Goal: Book appointment/travel/reservation

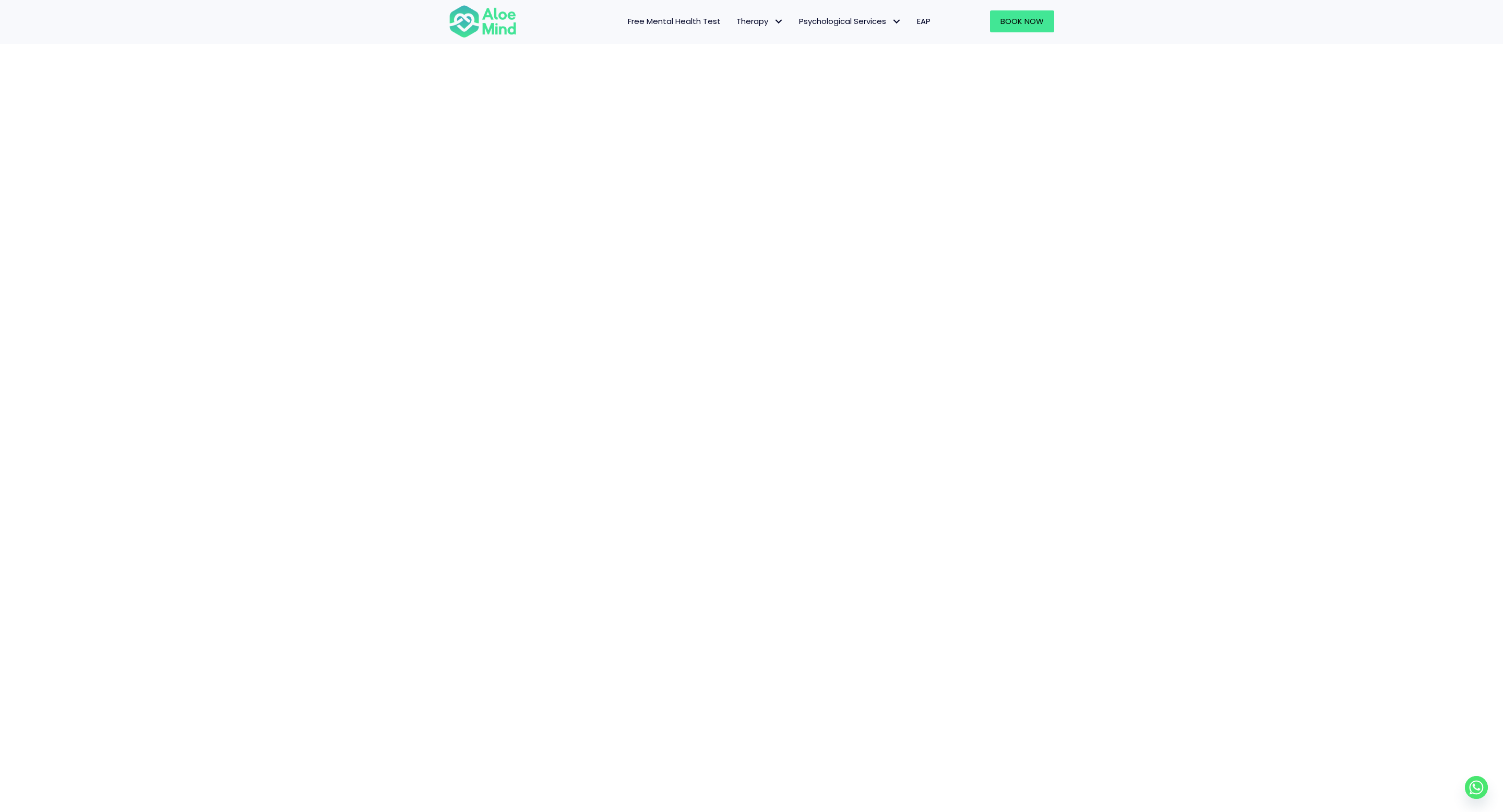
scroll to position [514, 0]
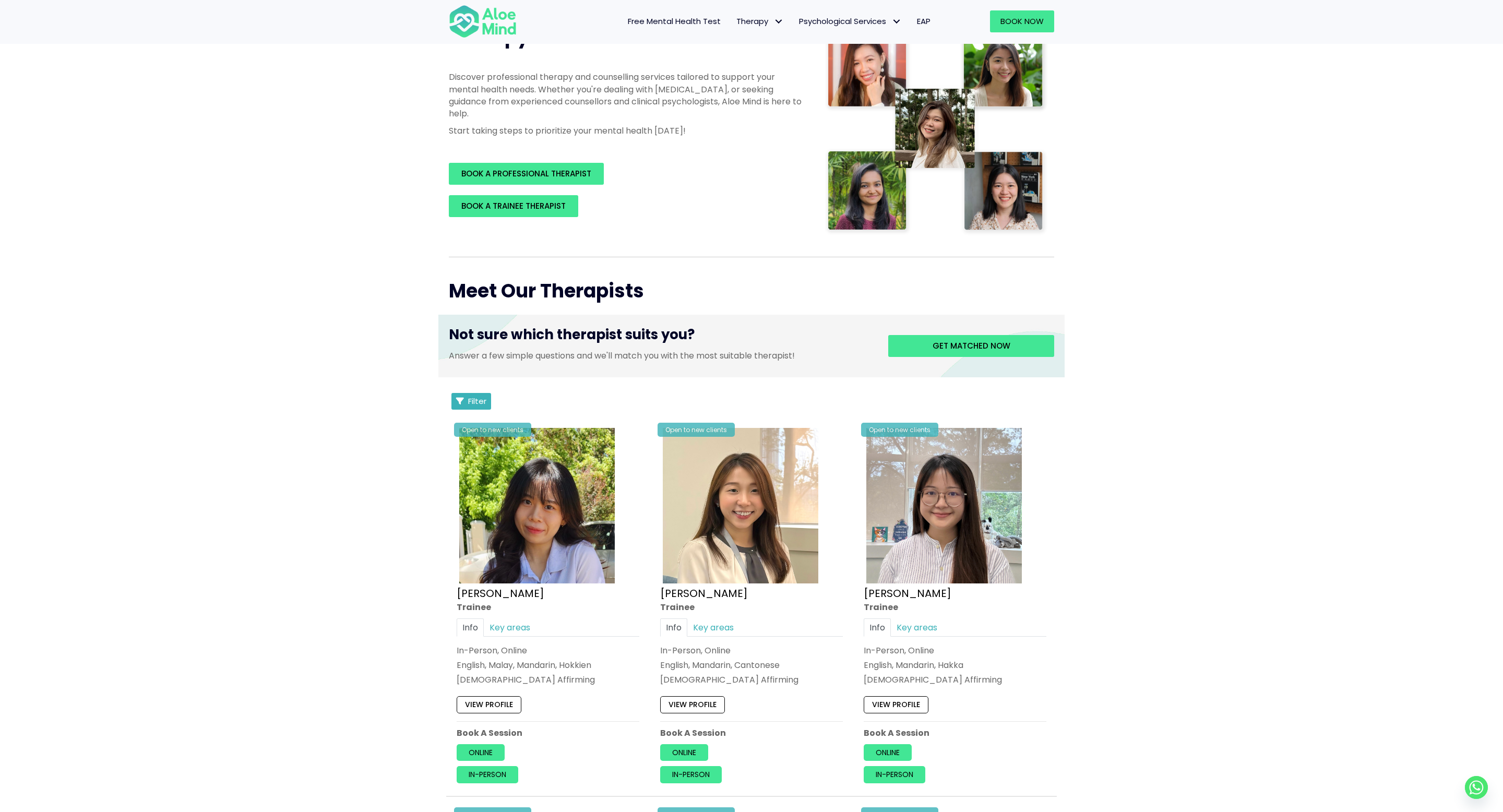
click at [479, 399] on span "Filter" at bounding box center [477, 401] width 18 height 11
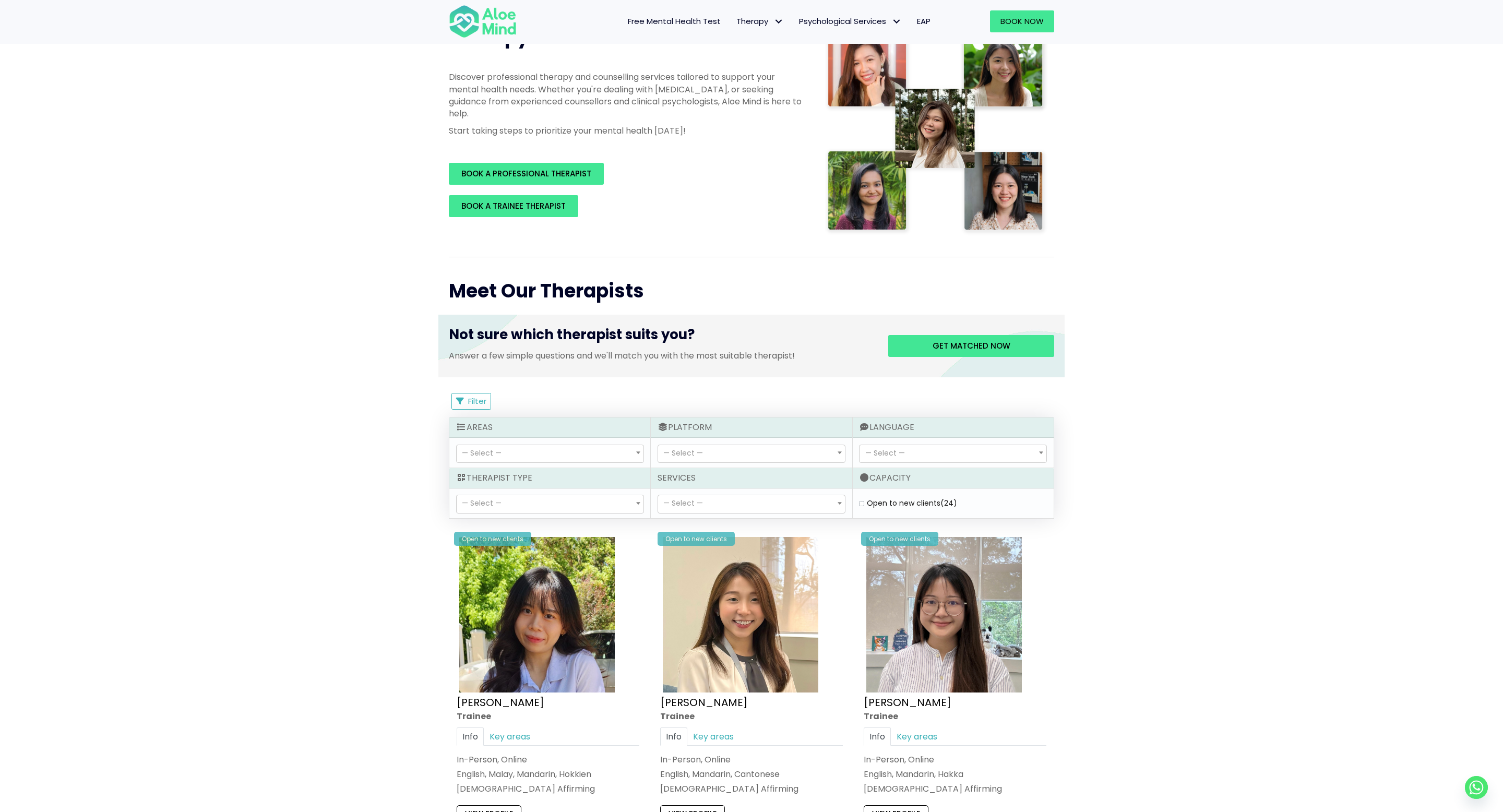
click at [867, 502] on label "Open to new clients (24)" at bounding box center [912, 503] width 90 height 10
click at [860, 502] on clients "Open to new clients (24)" at bounding box center [861, 503] width 5 height 7
checkbox clients "true"
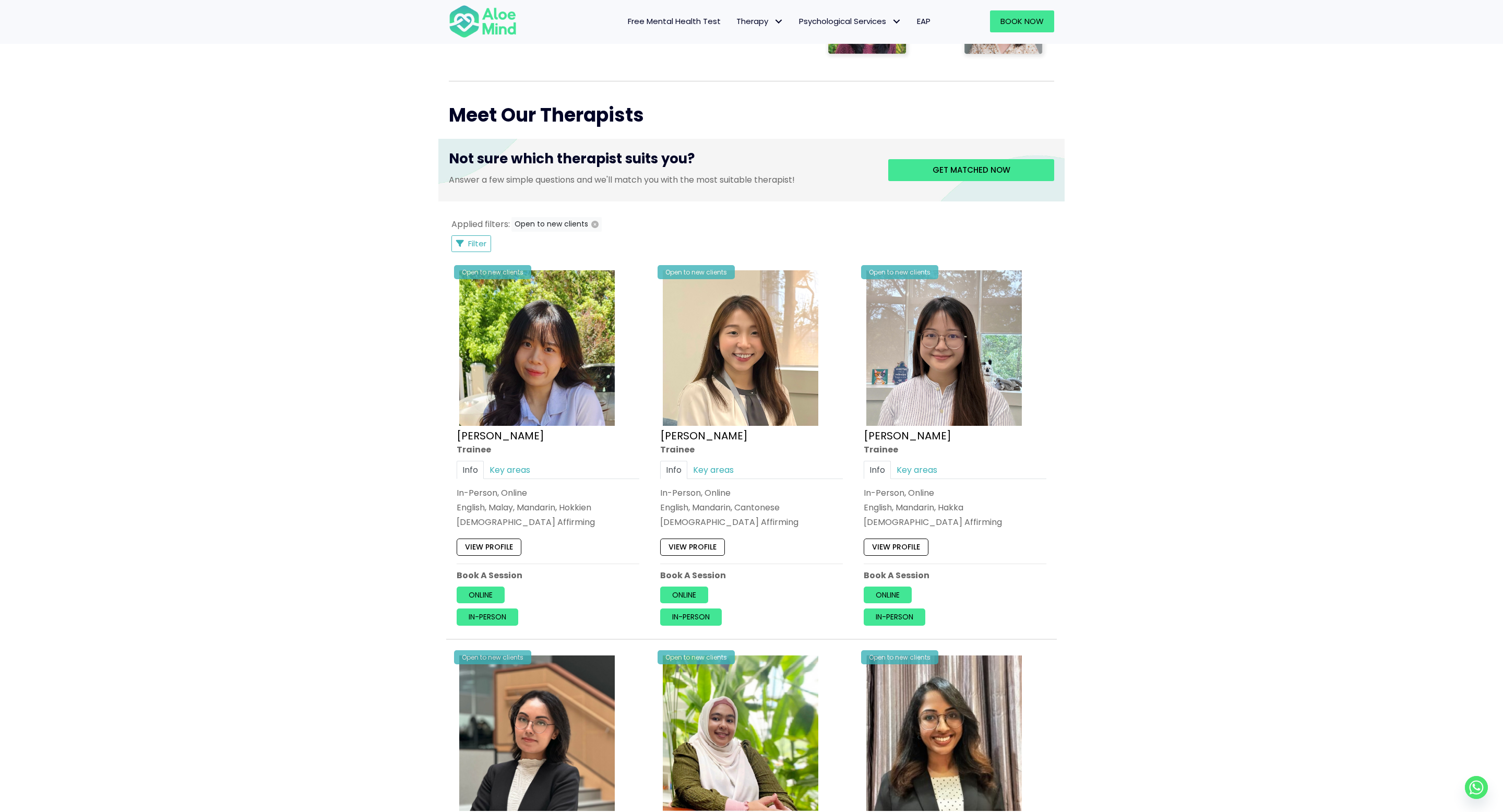
scroll to position [284, 0]
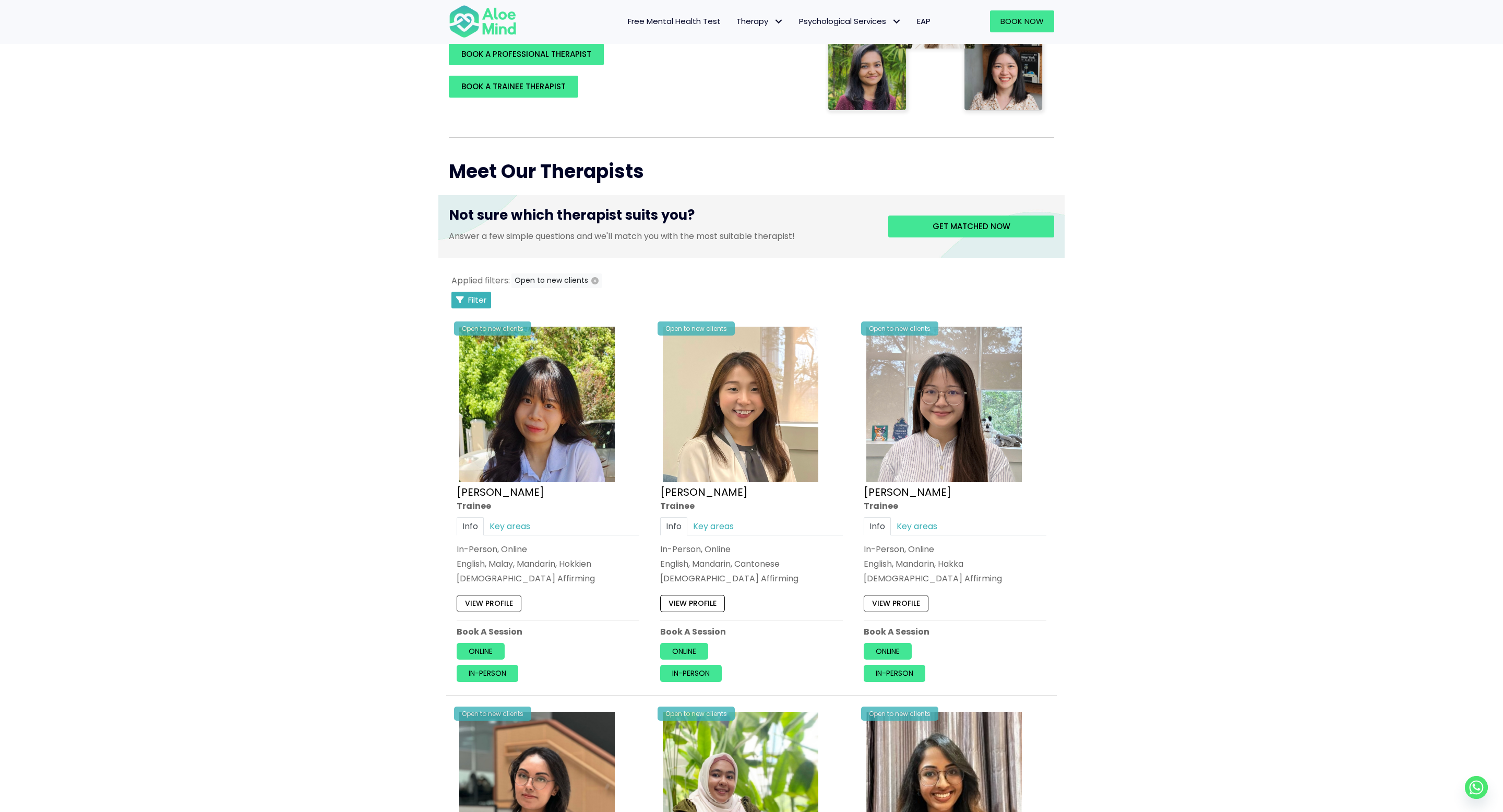
click at [462, 296] on icon "Filter Listings" at bounding box center [460, 300] width 8 height 8
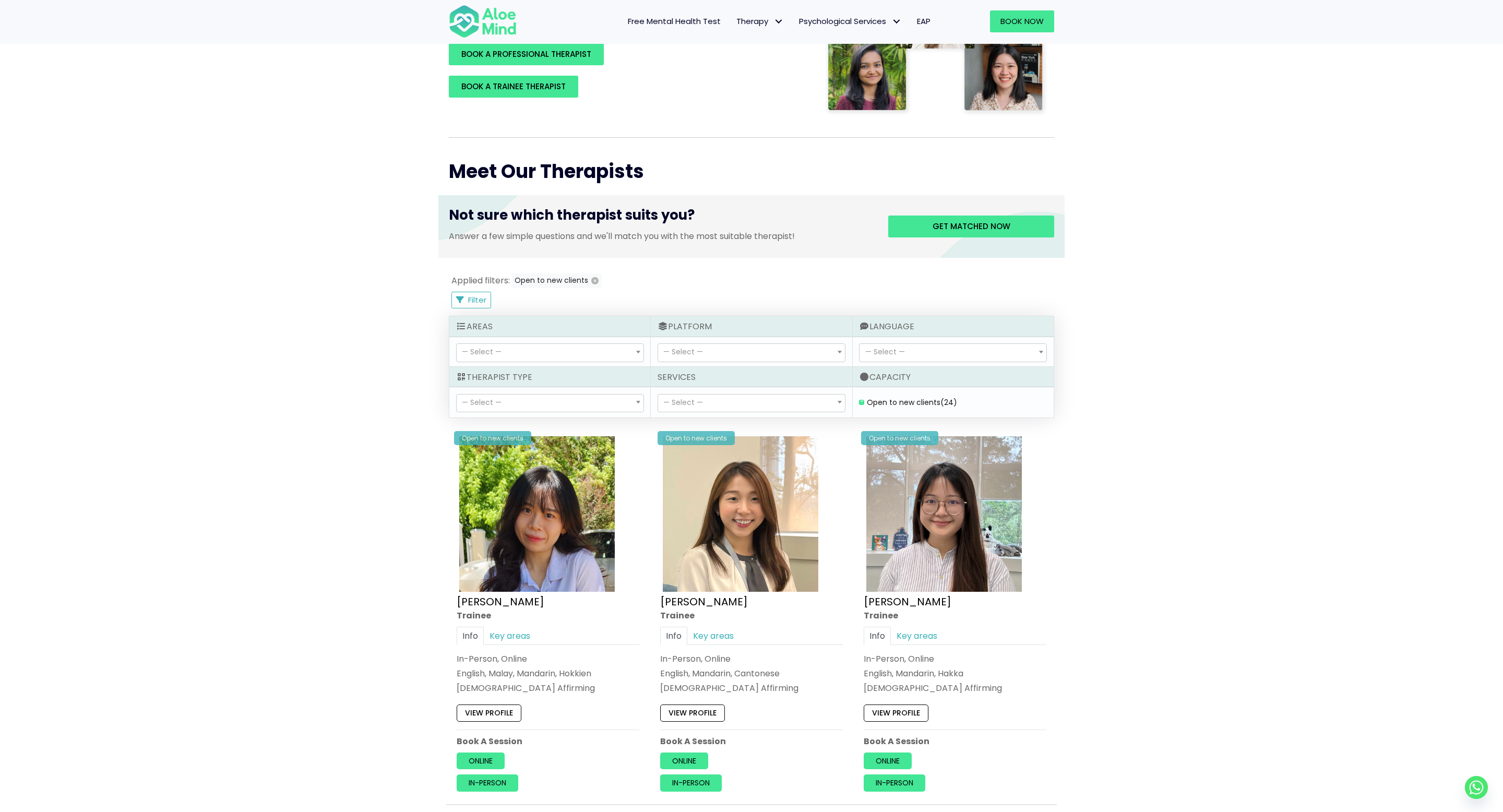
click at [931, 344] on span "— Select —" at bounding box center [953, 353] width 187 height 18
select select "139"
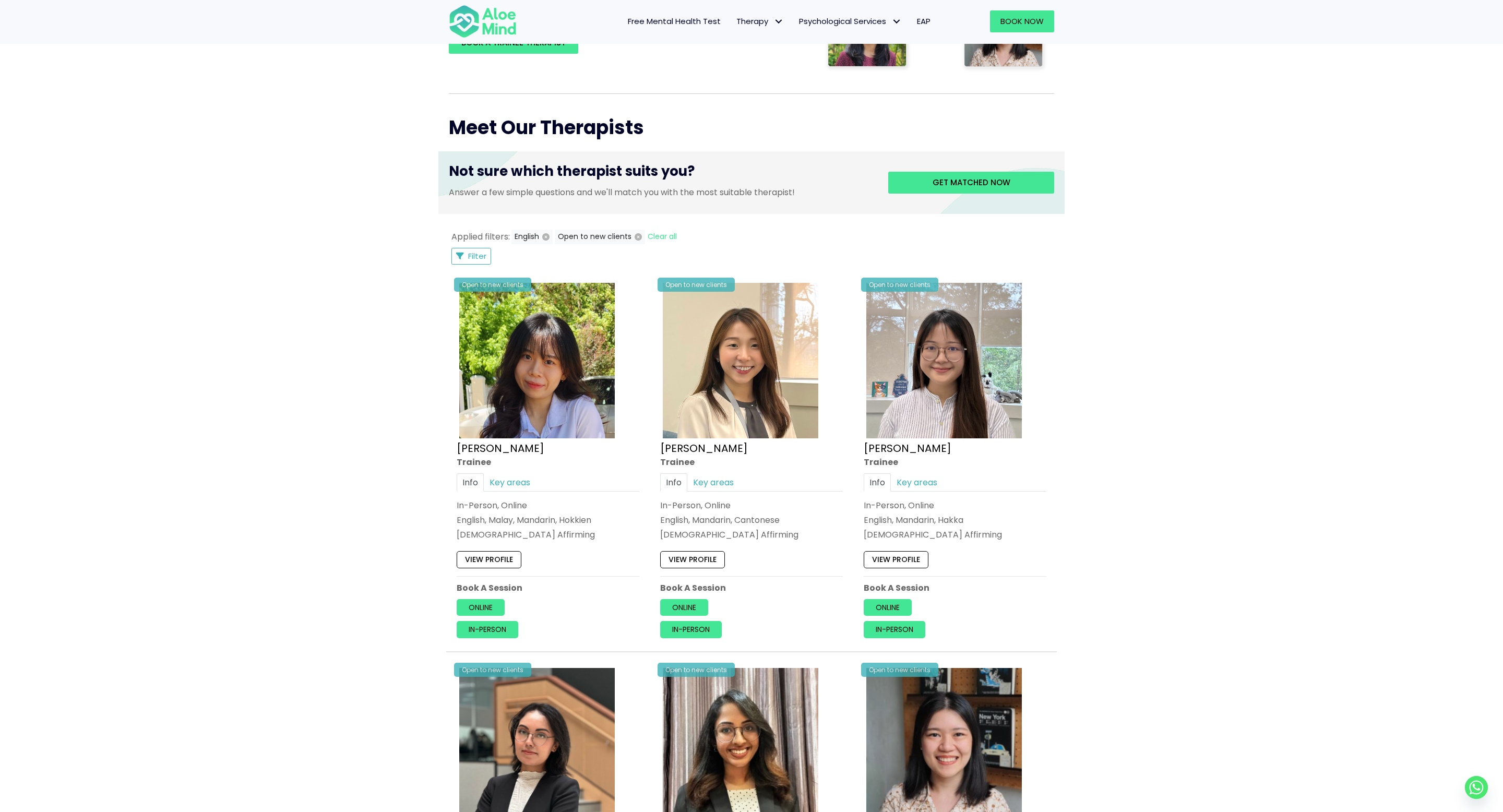
scroll to position [324, 0]
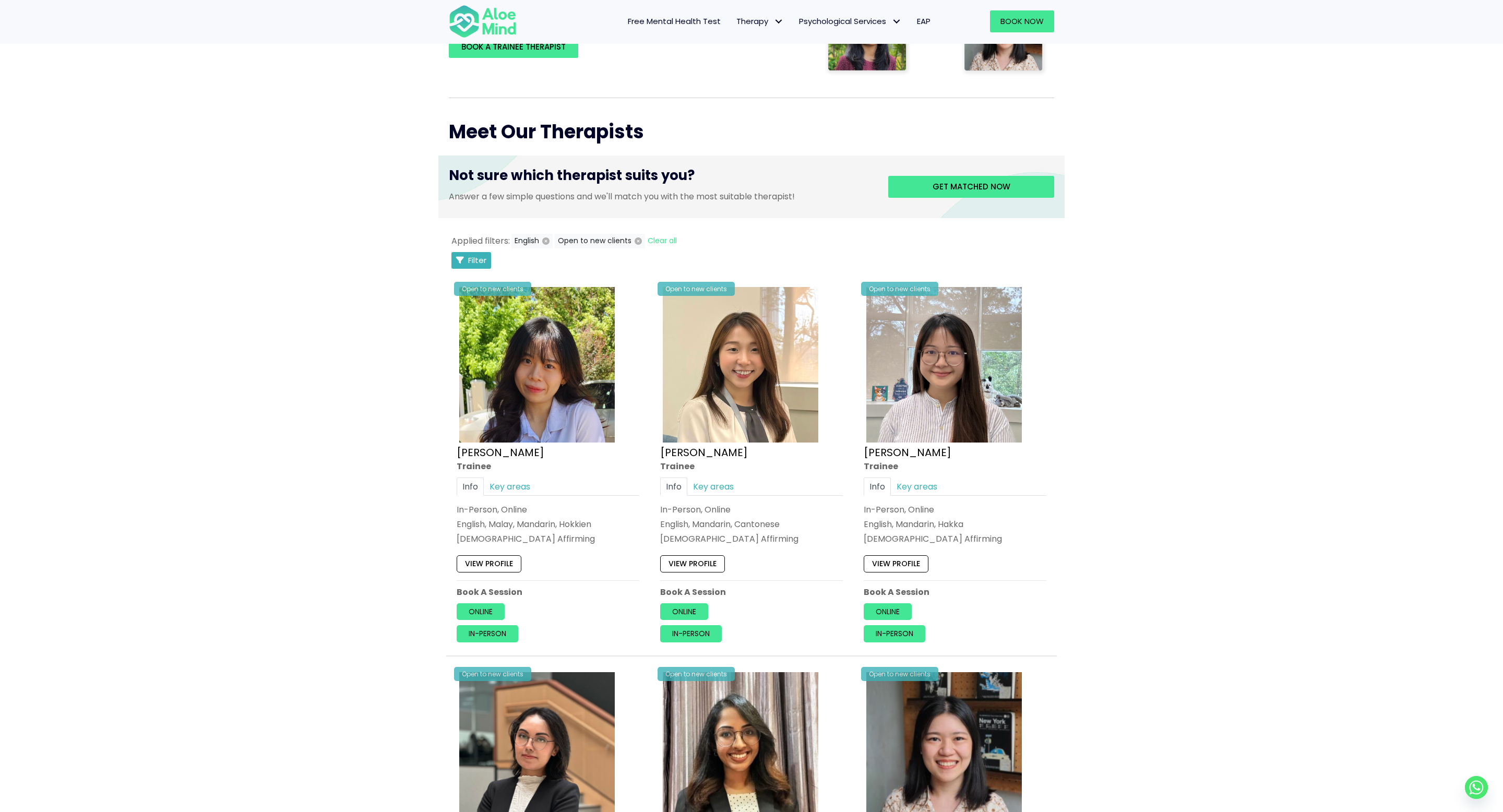
click at [463, 256] on button "Filter" at bounding box center [471, 260] width 40 height 17
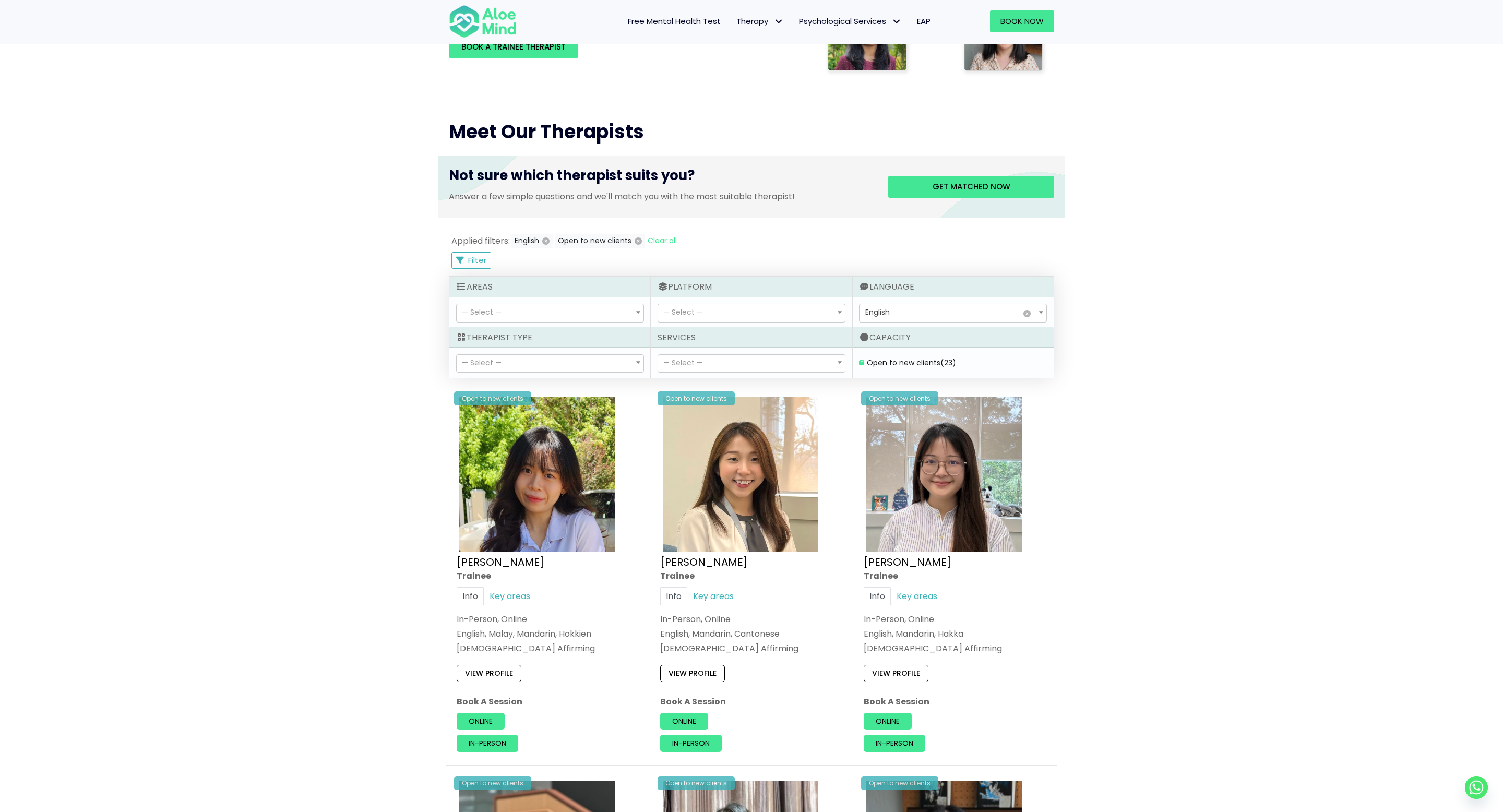
click at [512, 364] on span "— Select —" at bounding box center [549, 364] width 187 height 18
click at [524, 332] on div "Therapist Type" at bounding box center [549, 337] width 201 height 21
click at [524, 317] on span "— Select —" at bounding box center [549, 313] width 187 height 18
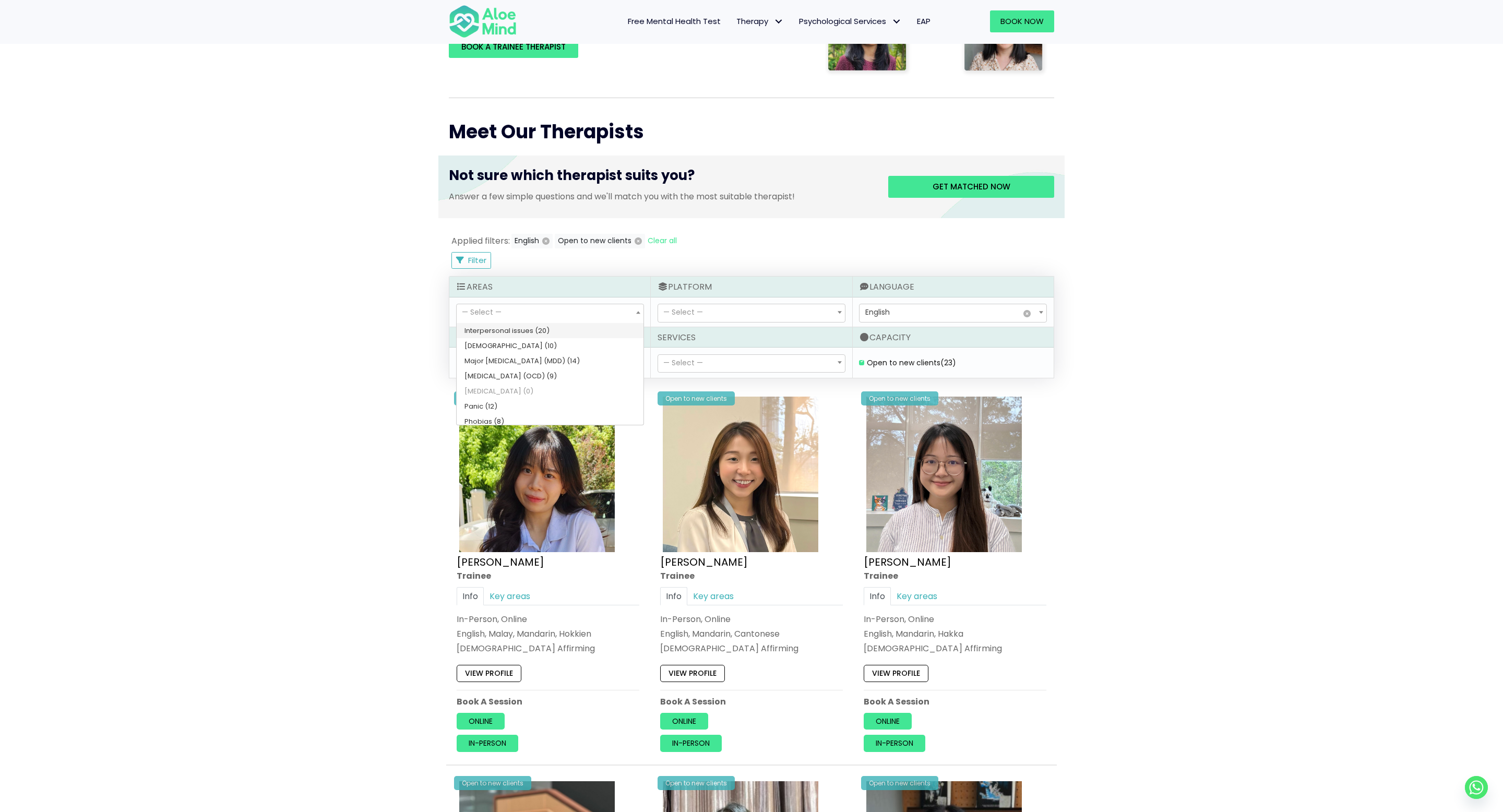
select select "58"
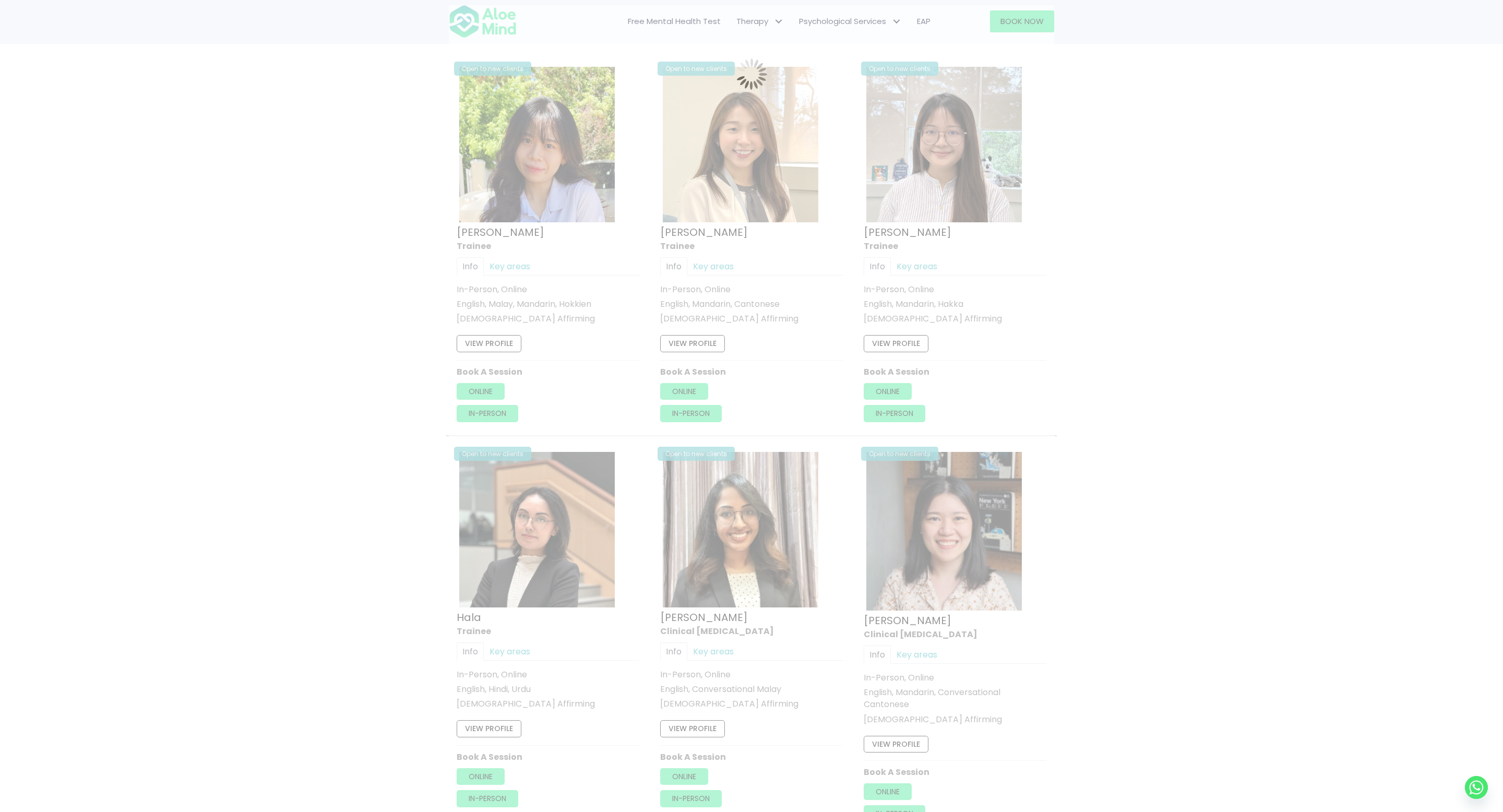
scroll to position [557, 0]
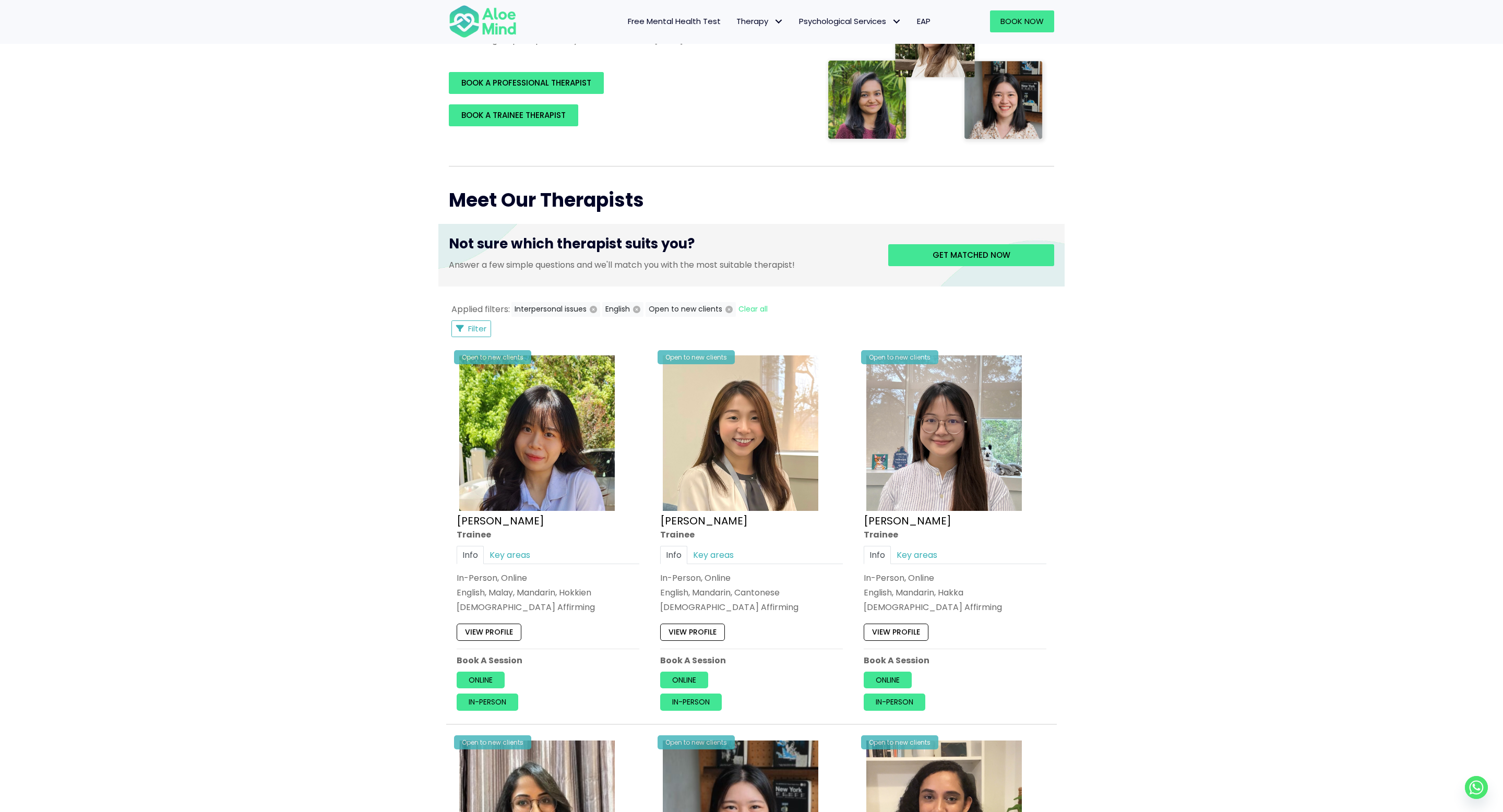
scroll to position [758, 0]
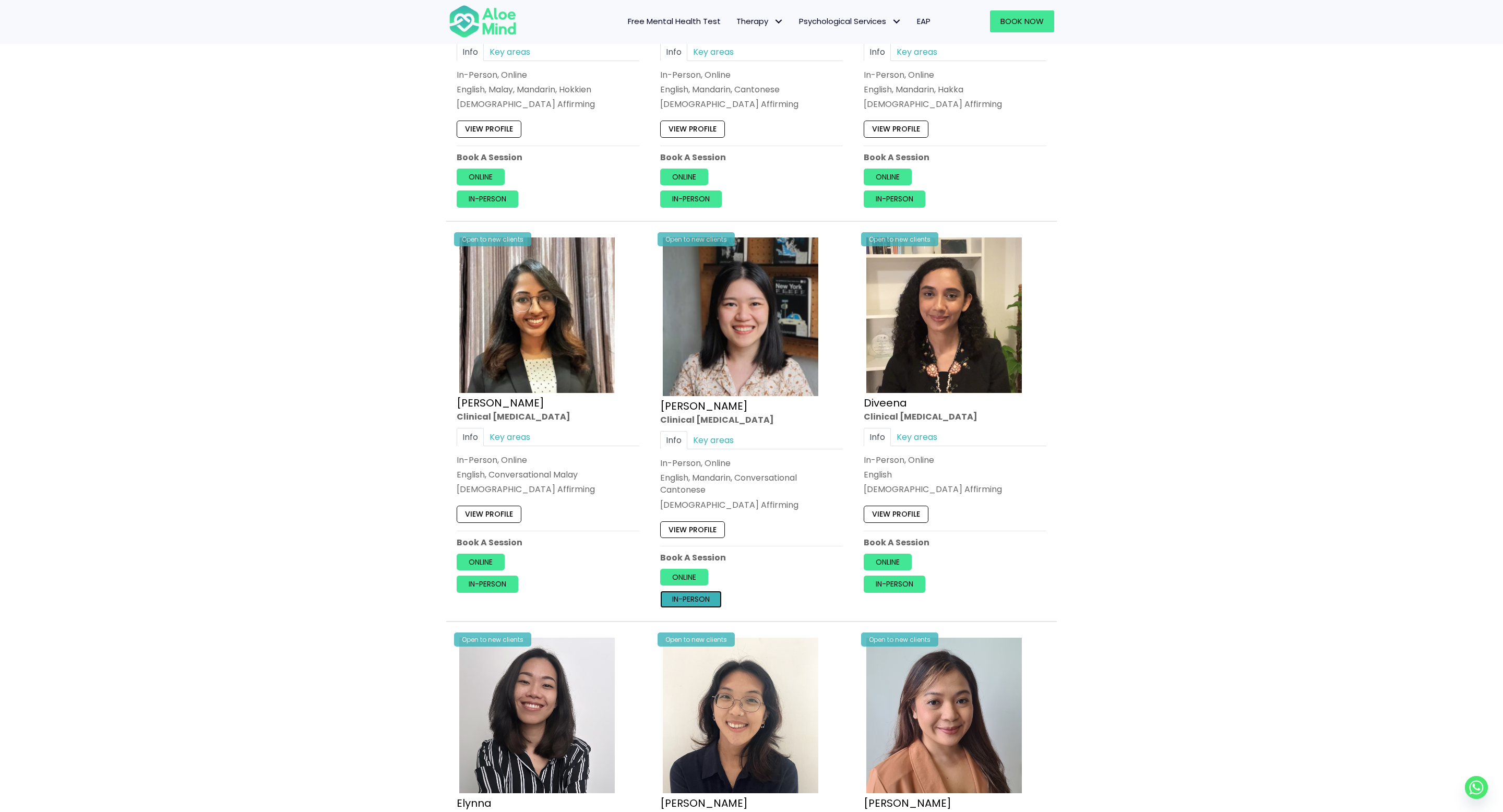
click at [691, 596] on link "In-person" at bounding box center [691, 599] width 61 height 17
